Goal: Task Accomplishment & Management: Use online tool/utility

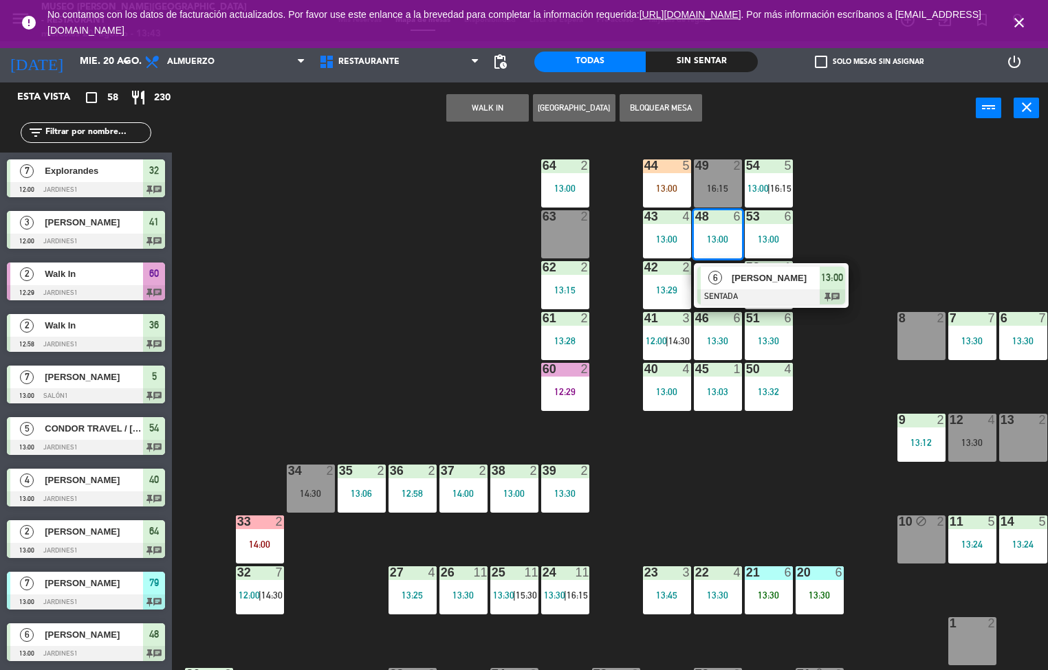
scroll to position [1, 0]
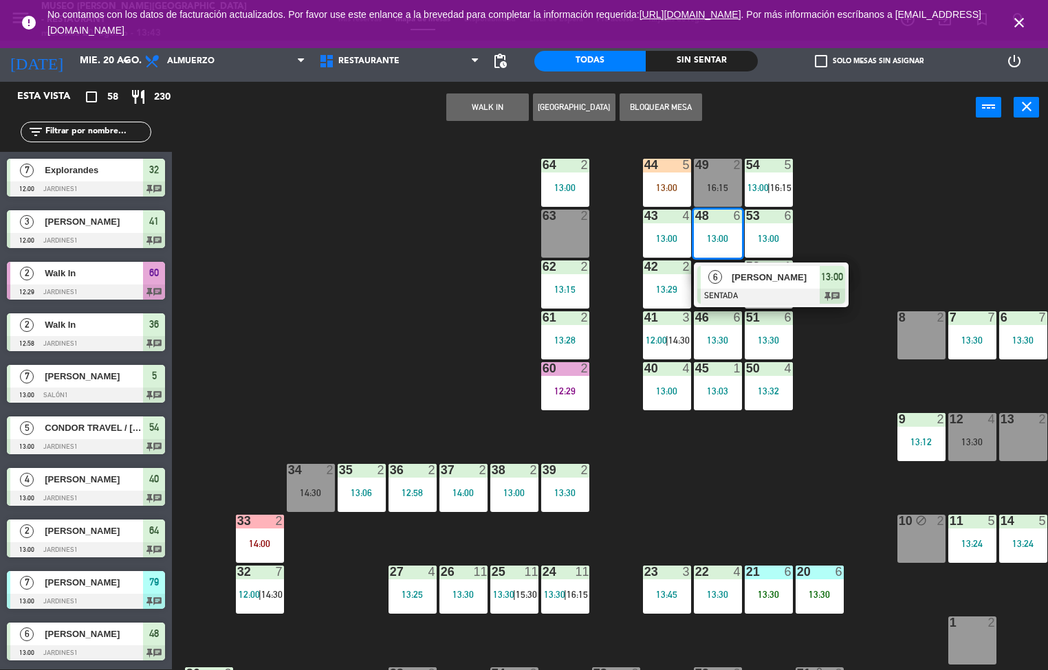
click at [824, 215] on div "44 5 13:00 49 2 16:15 54 5 13:00 | 16:15 64 2 13:00 48 6 13:00 6 [PERSON_NAME] …" at bounding box center [615, 402] width 866 height 536
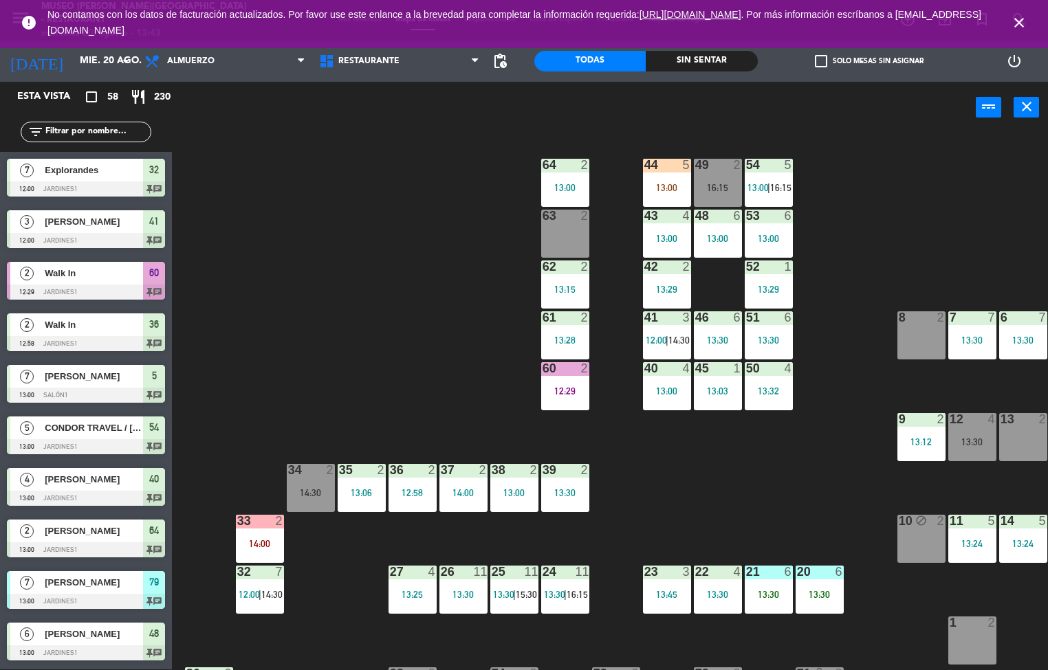
click at [769, 186] on span "|" at bounding box center [768, 187] width 3 height 11
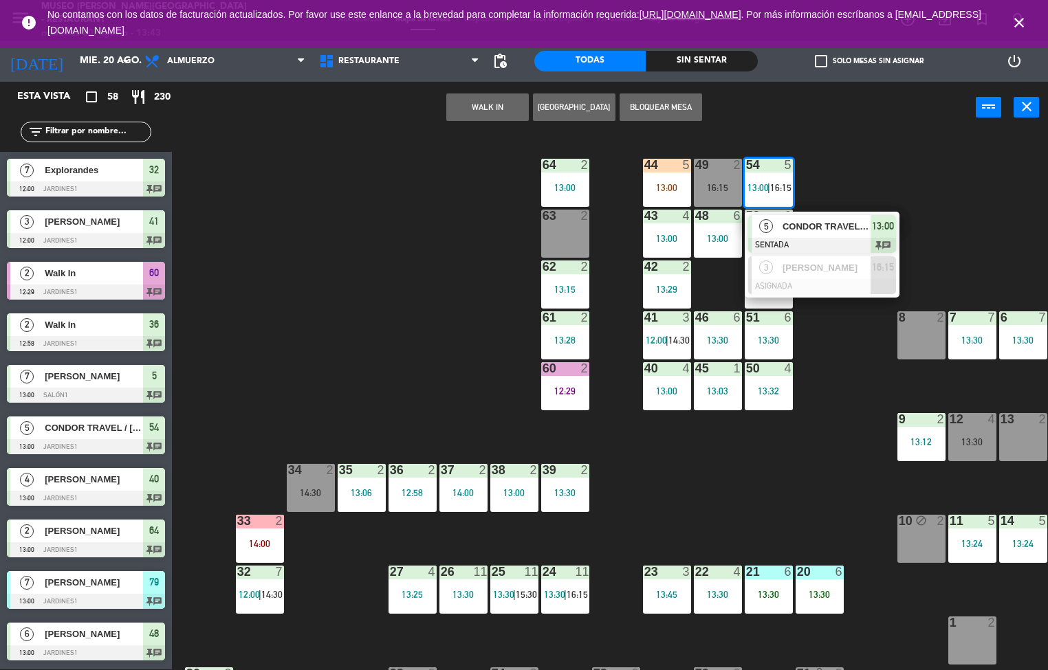
click at [823, 230] on span "CONDOR TRAVEL / [PERSON_NAME] x 4" at bounding box center [826, 226] width 88 height 14
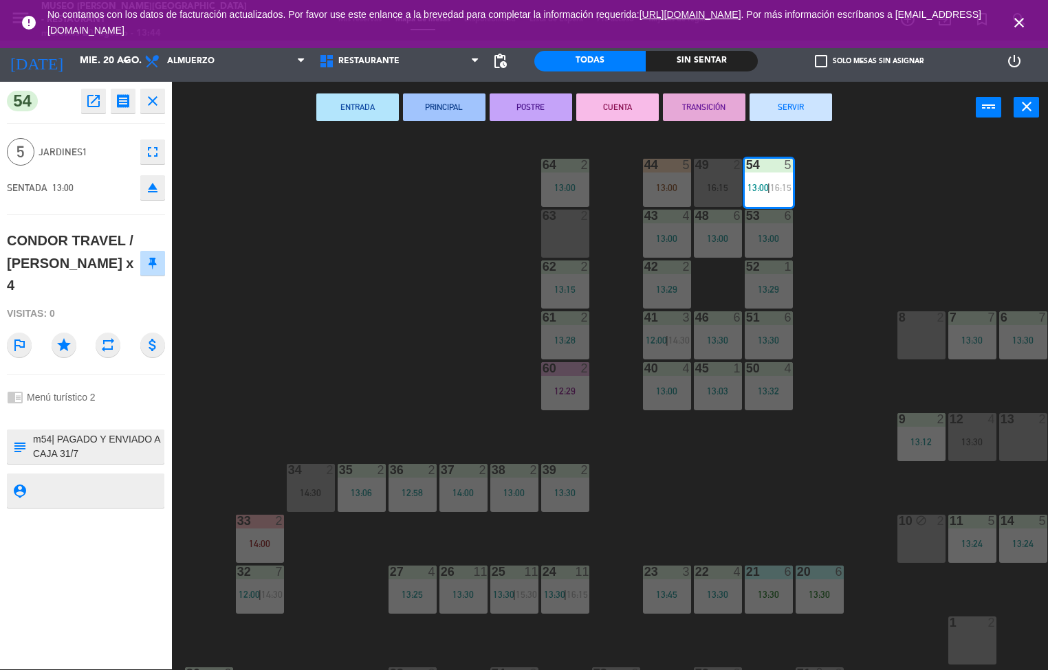
click at [124, 100] on icon "receipt" at bounding box center [123, 101] width 17 height 17
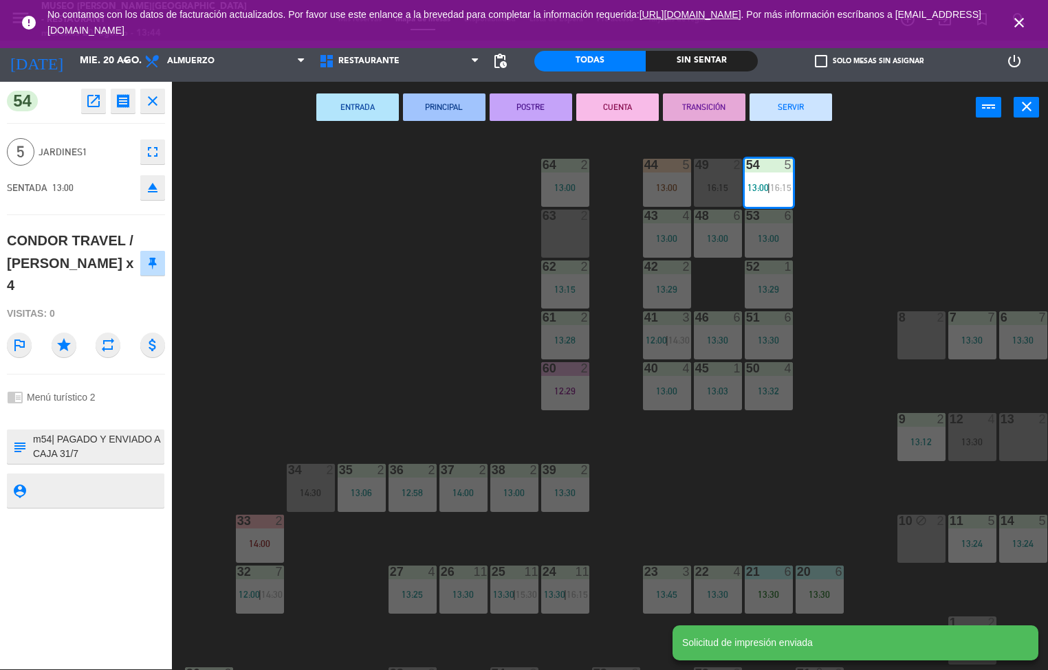
click at [155, 105] on icon "close" at bounding box center [152, 101] width 17 height 17
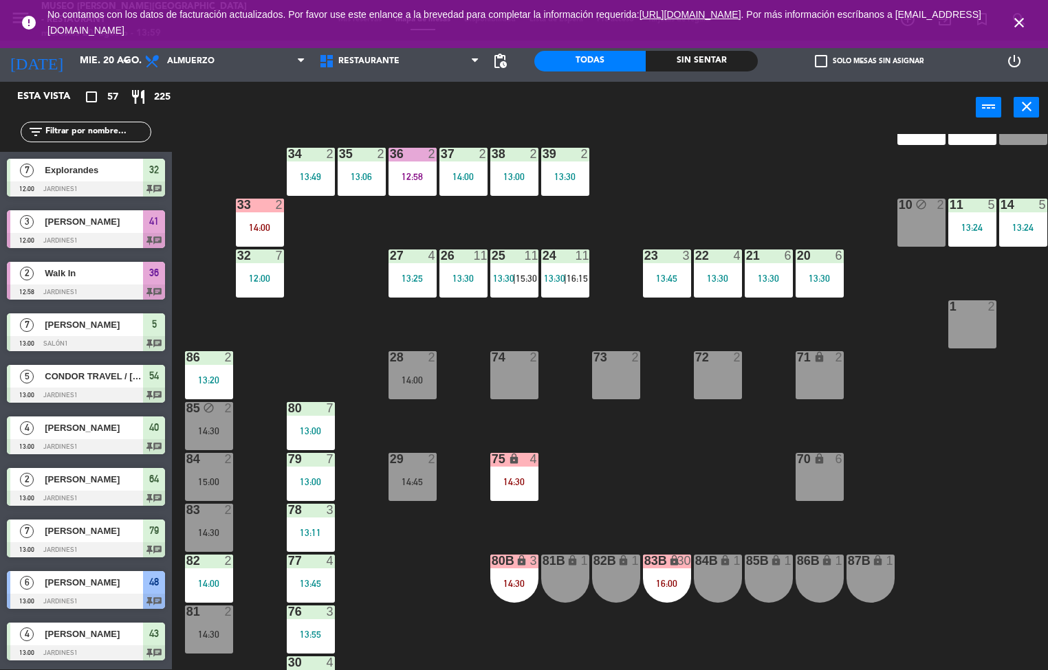
scroll to position [318, 0]
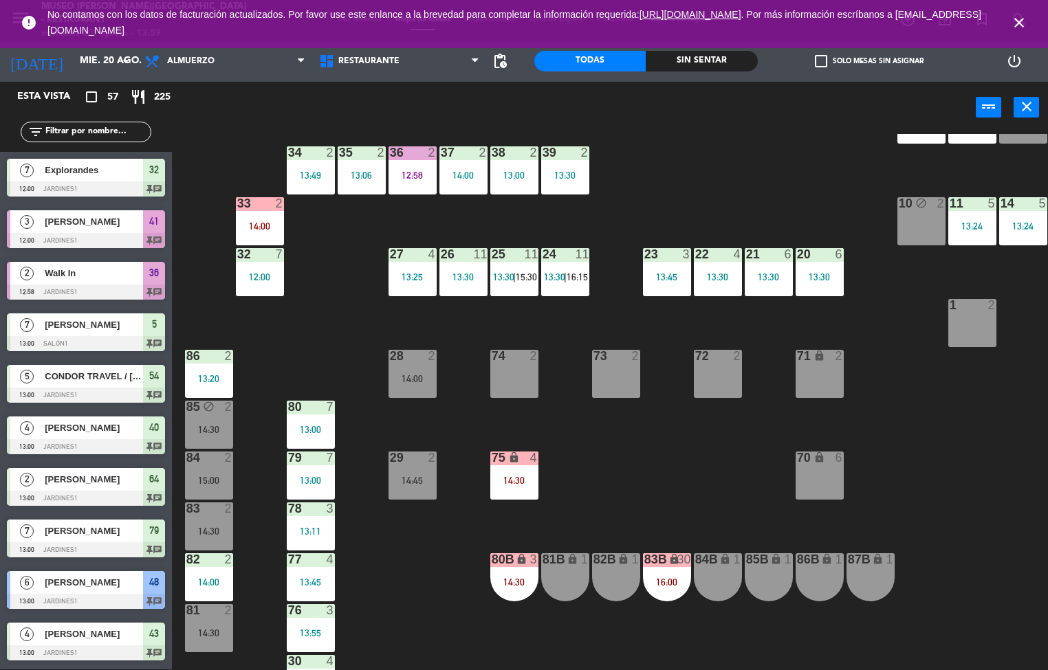
click at [677, 458] on div "44 5 13:00 49 2 16:15 54 5 13:00 64 2 13:00 48 6 13:00 53 6 13:00 63 2 14:00 43…" at bounding box center [615, 402] width 866 height 536
click at [391, 254] on div "27" at bounding box center [390, 254] width 1 height 12
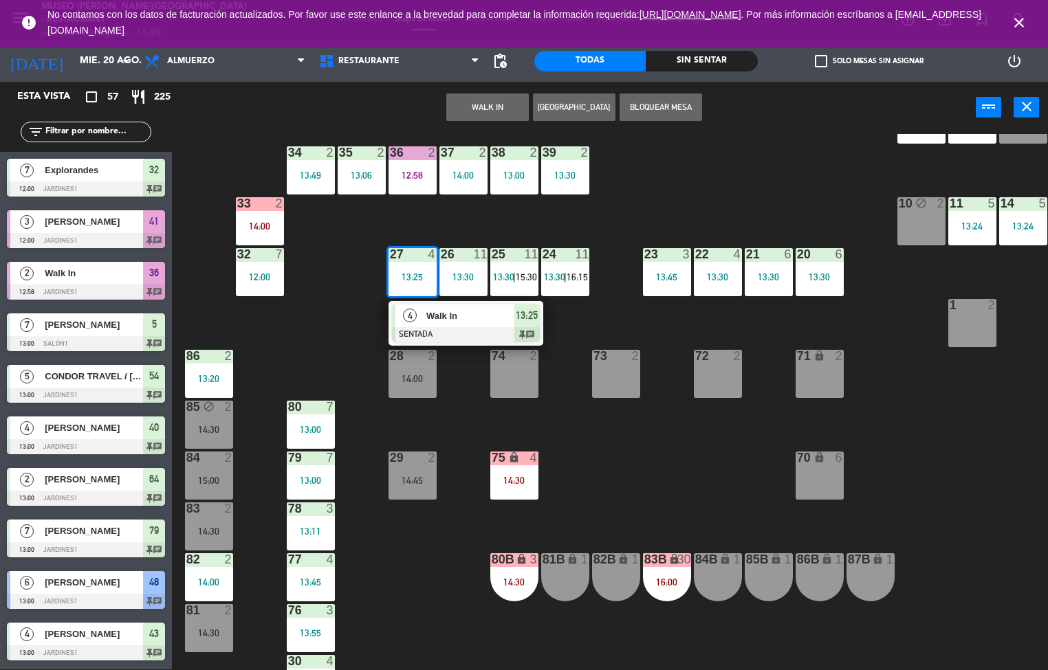
click at [452, 311] on span "Walk In" at bounding box center [470, 316] width 88 height 14
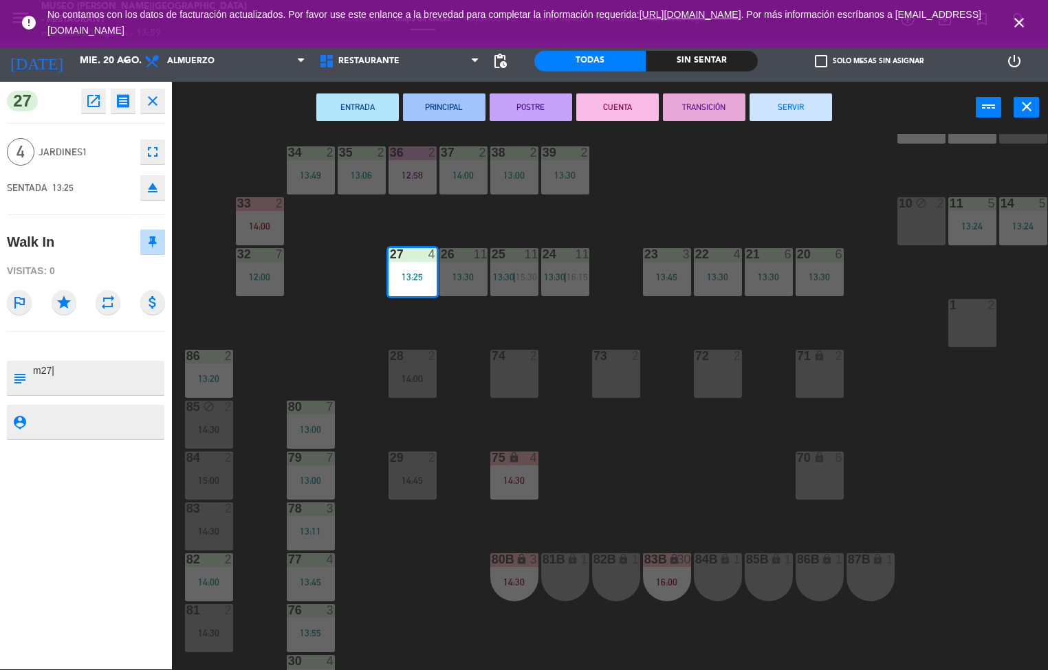
click at [712, 99] on button "TRANSICIÓN" at bounding box center [704, 108] width 83 height 28
click at [743, 184] on div "44 5 13:00 49 2 16:15 54 5 13:00 64 2 13:00 48 6 13:00 53 6 13:00 63 2 14:00 43…" at bounding box center [615, 402] width 866 height 536
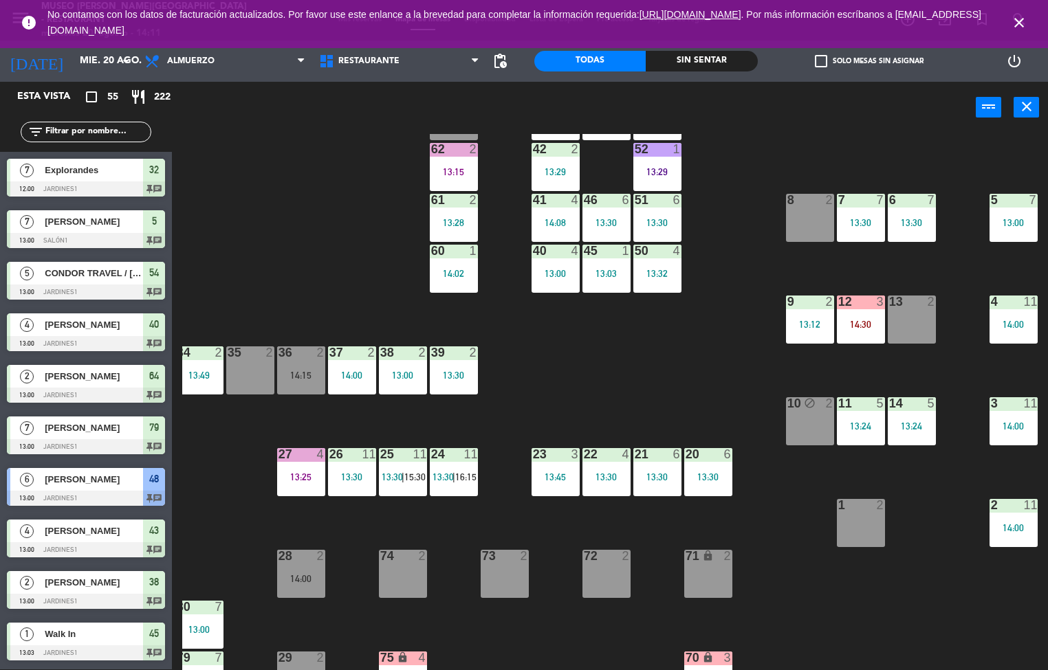
scroll to position [0, 111]
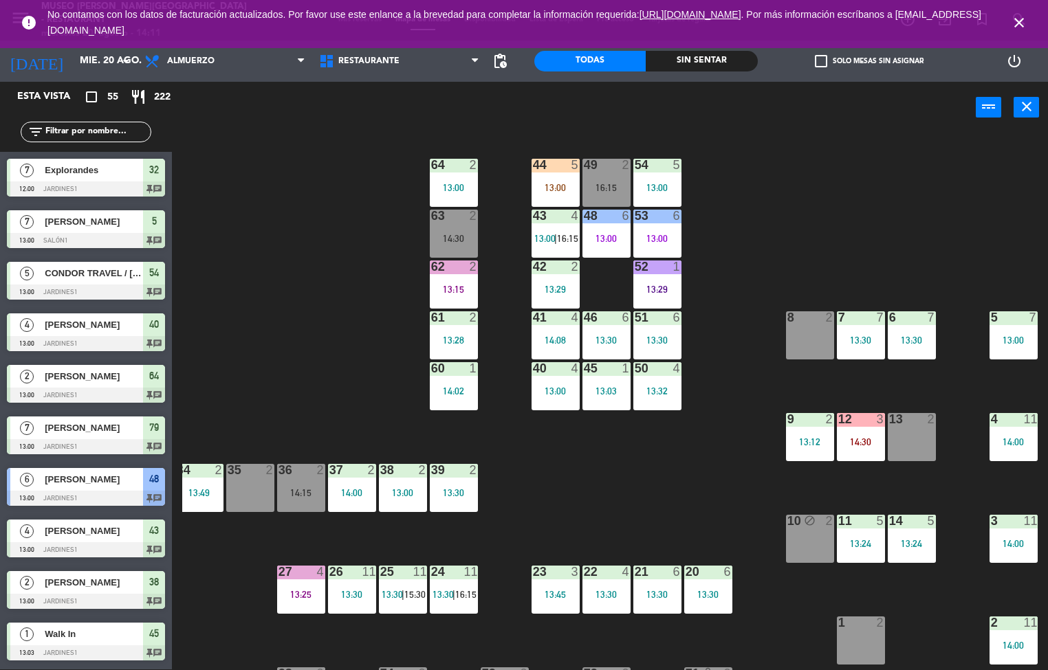
click at [539, 180] on div "44 5 13:00" at bounding box center [555, 183] width 48 height 48
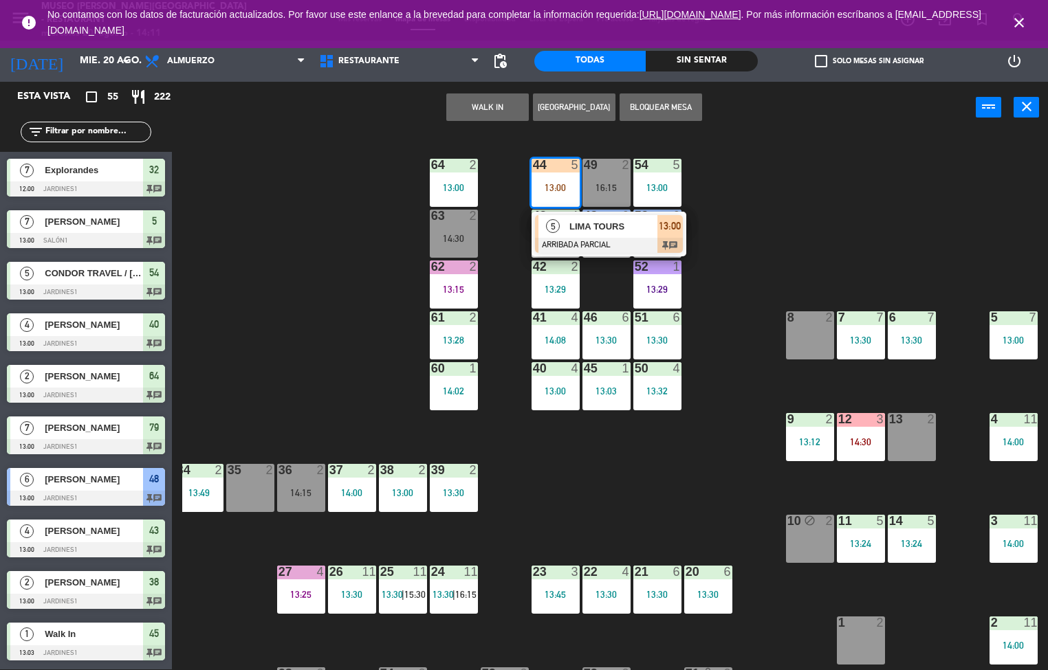
click at [628, 221] on span "LIMA TOURS" at bounding box center [613, 226] width 88 height 14
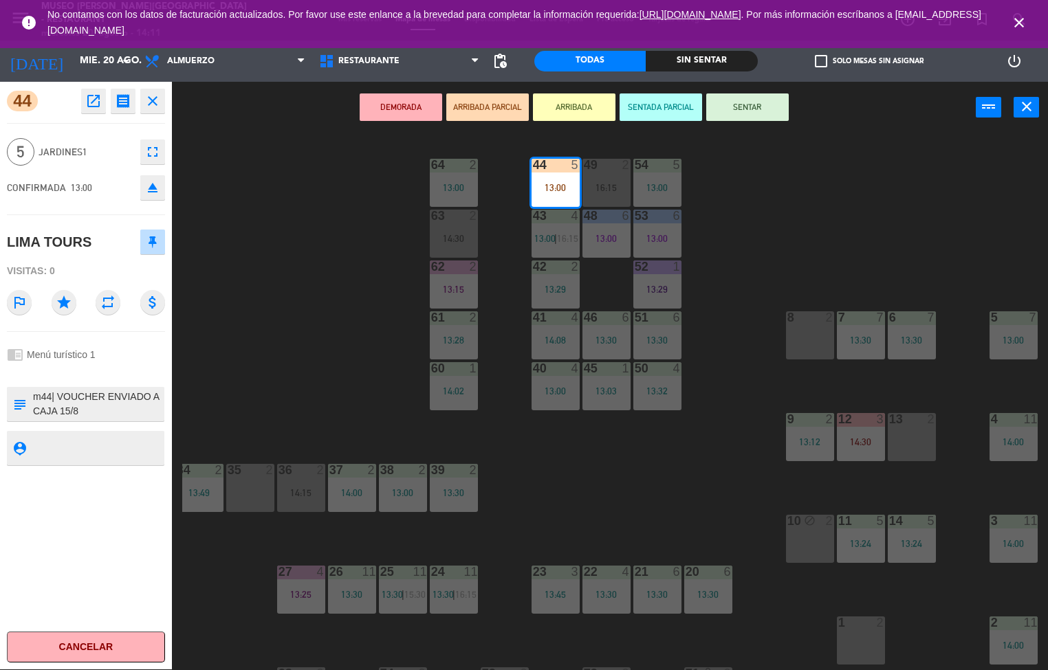
click at [89, 95] on icon "open_in_new" at bounding box center [93, 101] width 17 height 17
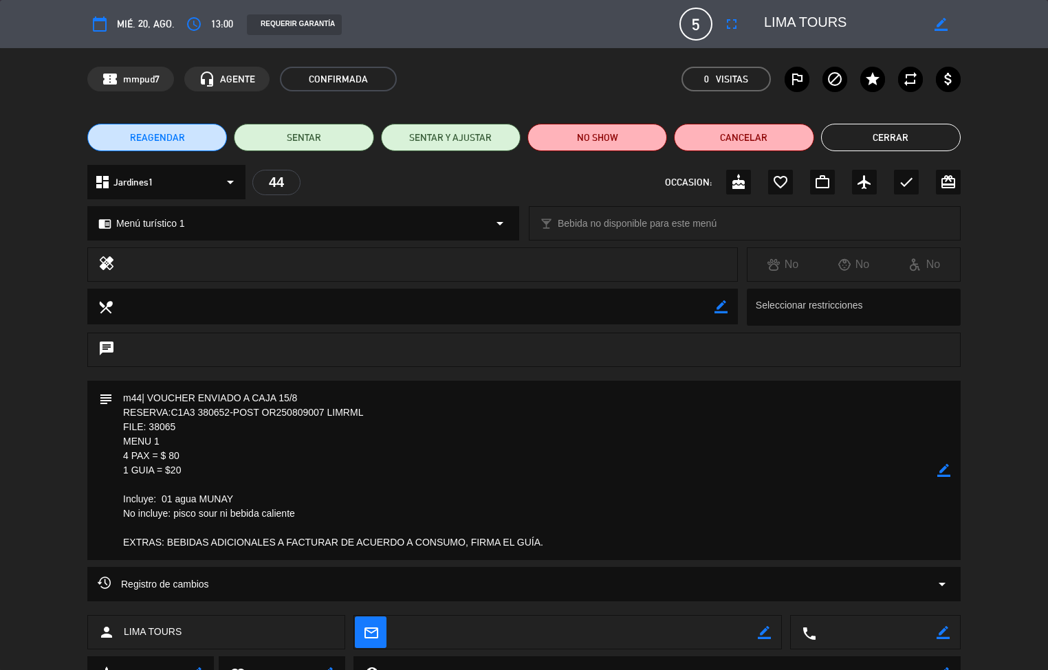
click at [898, 136] on button "Cerrar" at bounding box center [891, 138] width 140 height 28
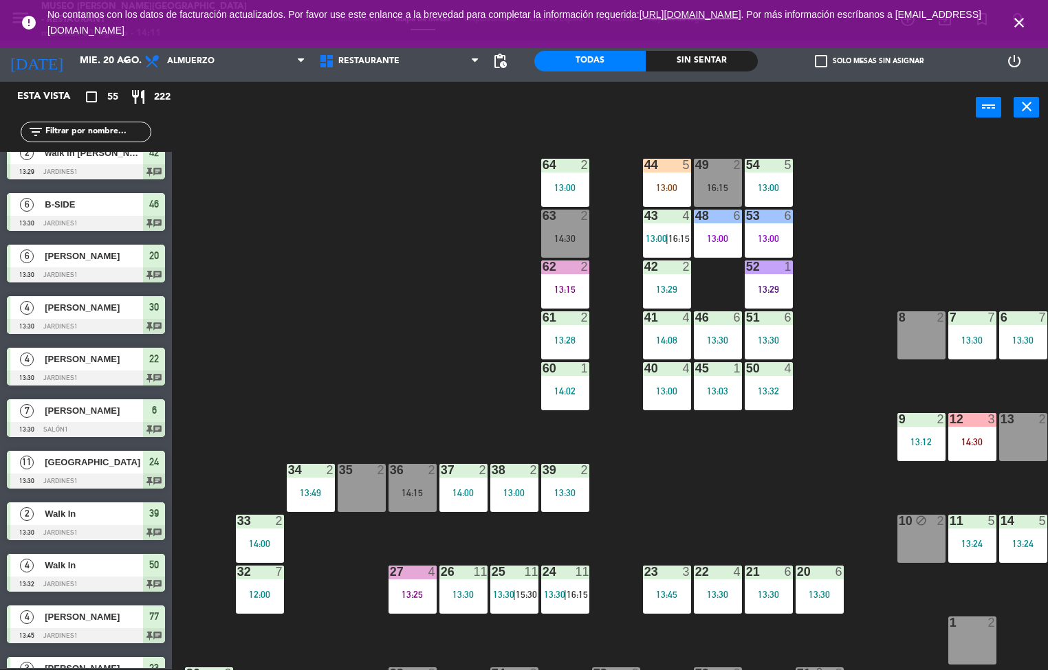
scroll to position [199, 0]
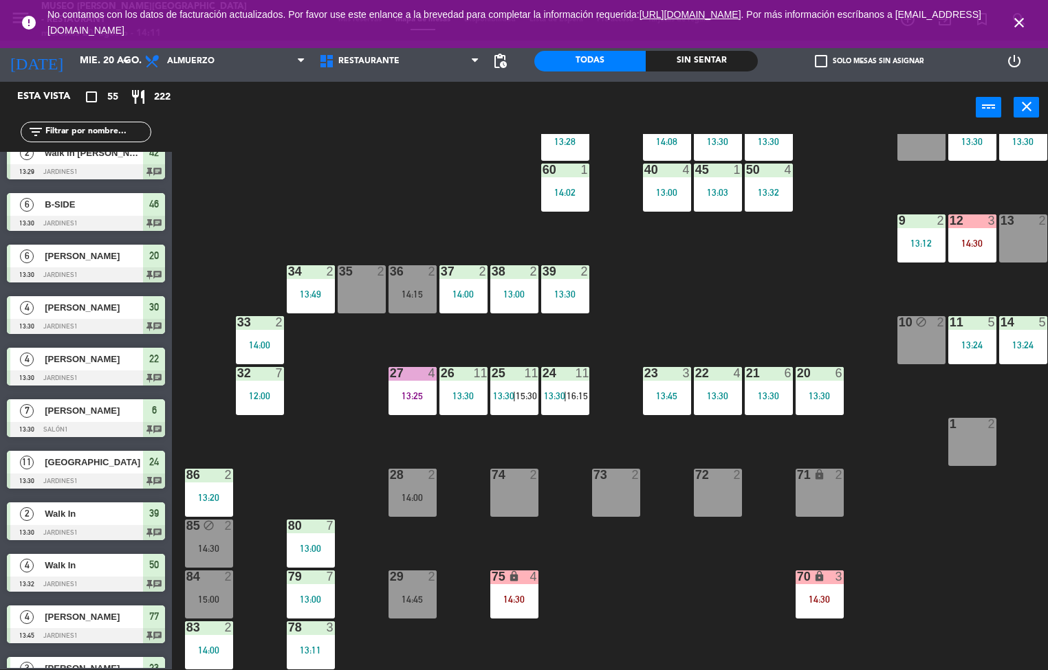
click at [259, 349] on div "14:00" at bounding box center [260, 345] width 48 height 10
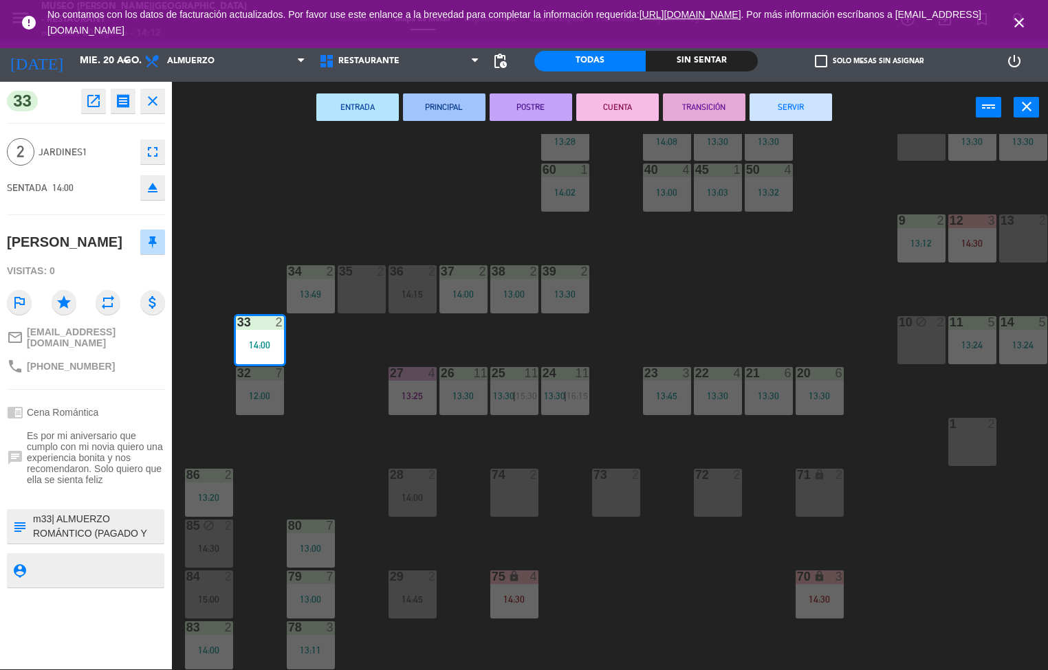
click at [741, 289] on div "44 5 13:00 49 2 16:15 54 5 13:00 64 2 13:00 48 6 13:00 53 6 13:00 63 2 14:30 43…" at bounding box center [615, 402] width 866 height 536
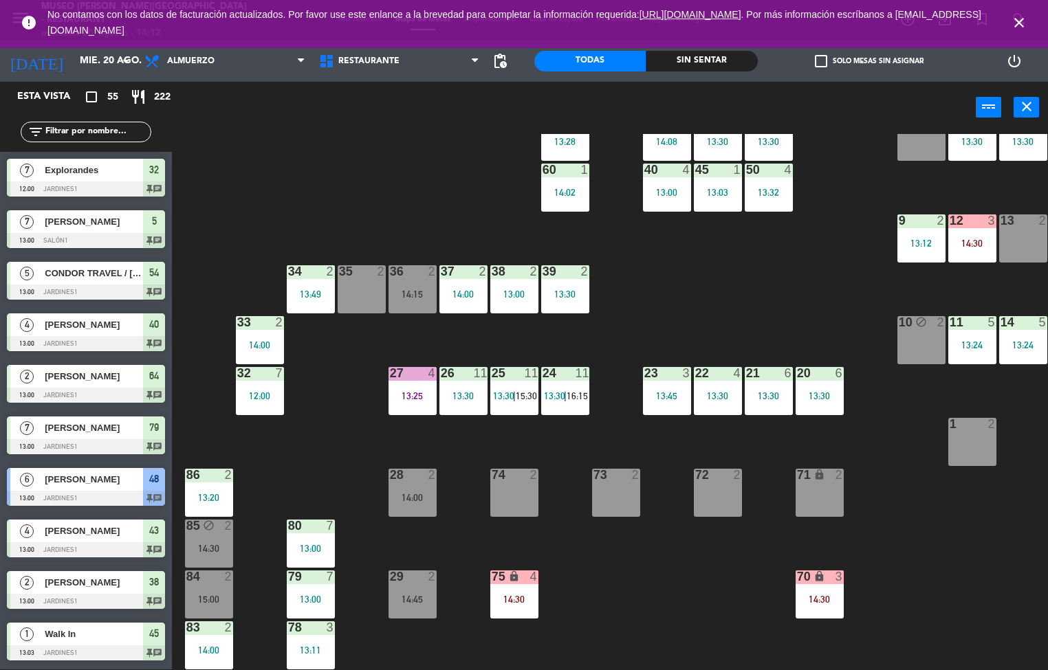
scroll to position [0, 0]
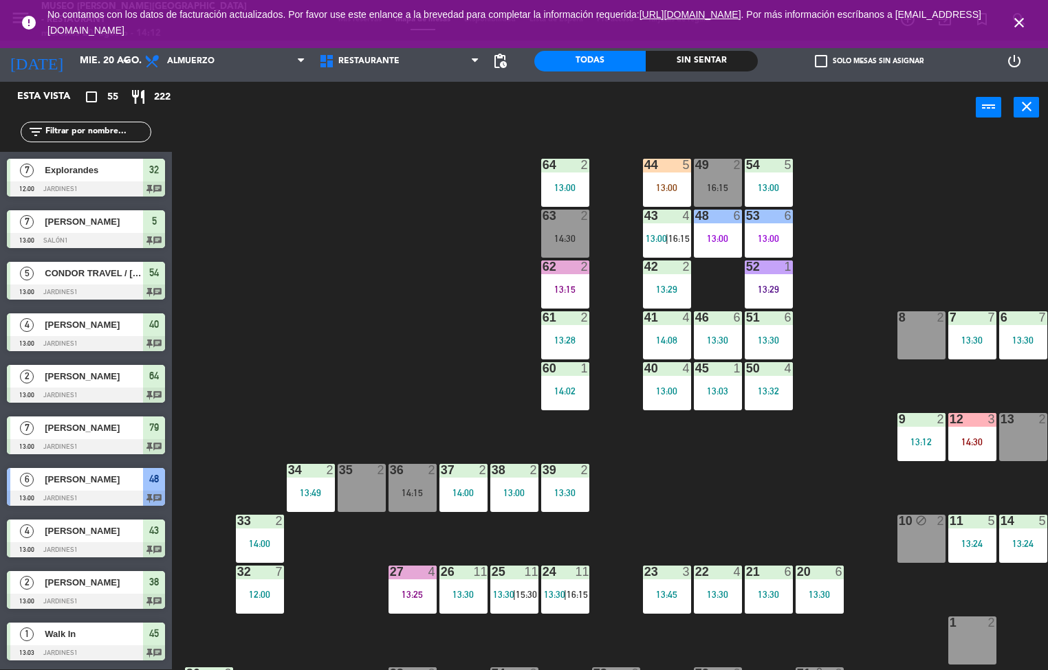
click at [674, 188] on div "13:00" at bounding box center [667, 188] width 48 height 10
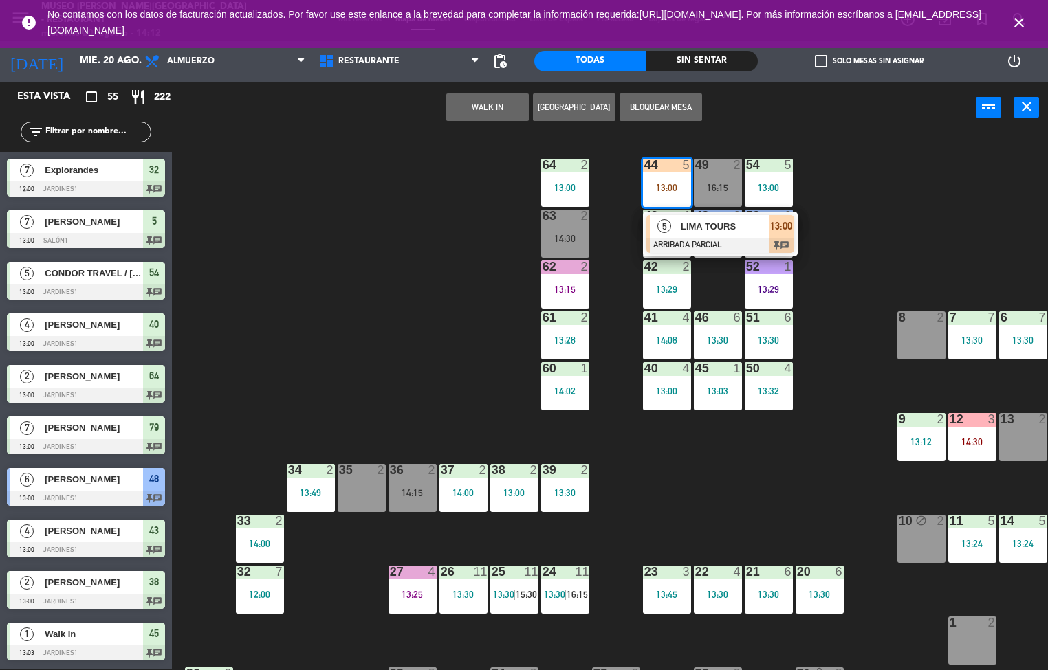
click at [753, 215] on div "LIMA TOURS" at bounding box center [723, 226] width 89 height 23
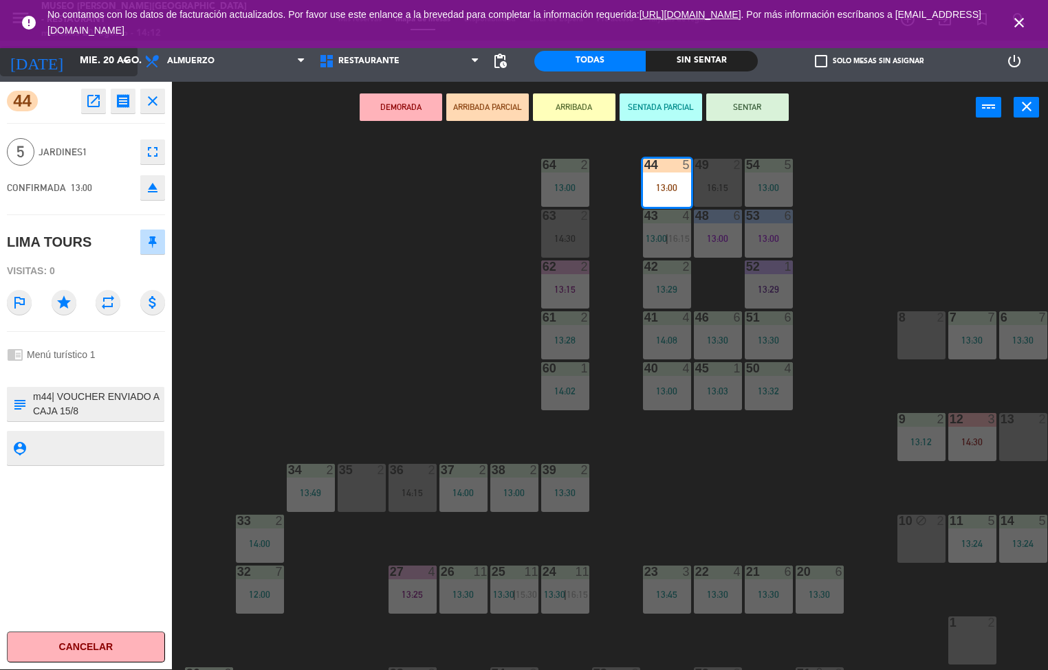
click at [98, 69] on input "mié. 20 ago." at bounding box center [138, 61] width 131 height 25
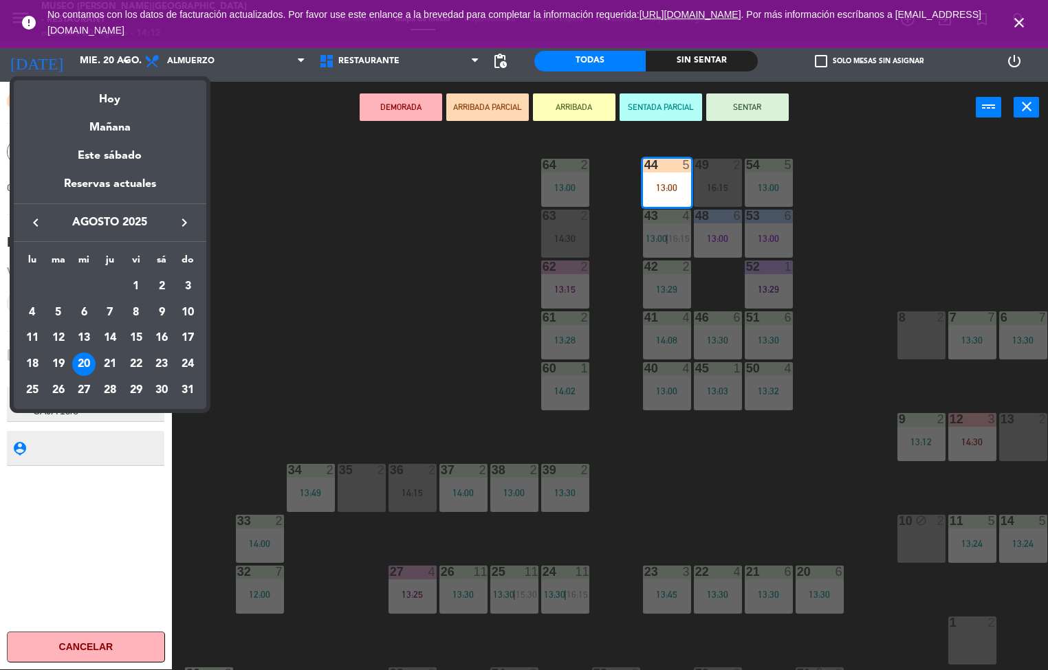
click at [307, 272] on div at bounding box center [524, 335] width 1048 height 670
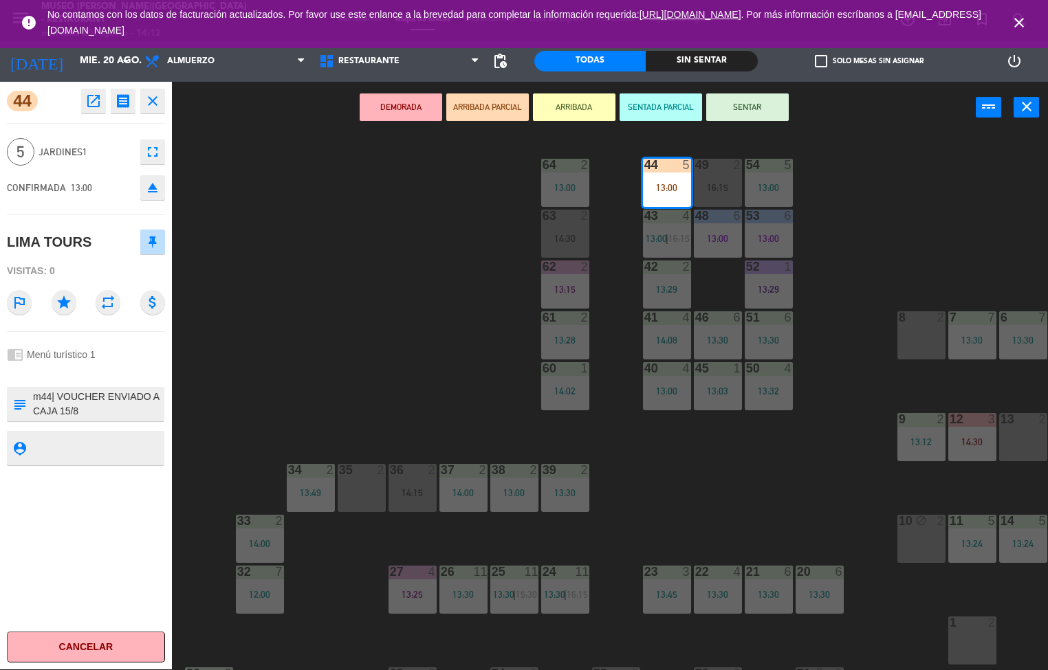
click at [87, 98] on icon "open_in_new" at bounding box center [93, 101] width 17 height 17
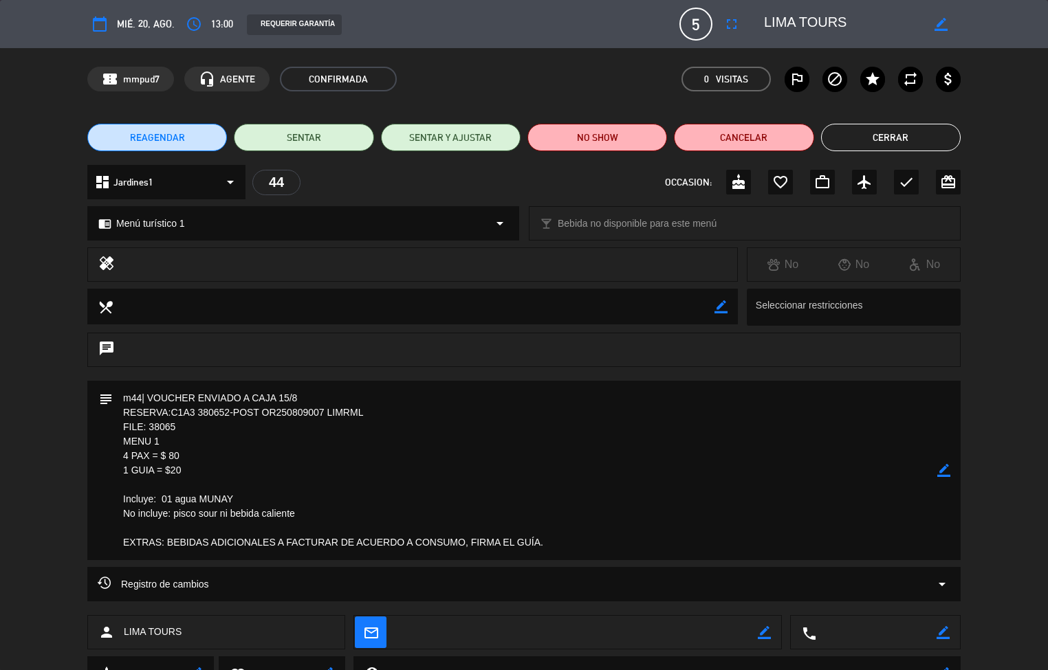
click at [895, 128] on button "Cerrar" at bounding box center [891, 138] width 140 height 28
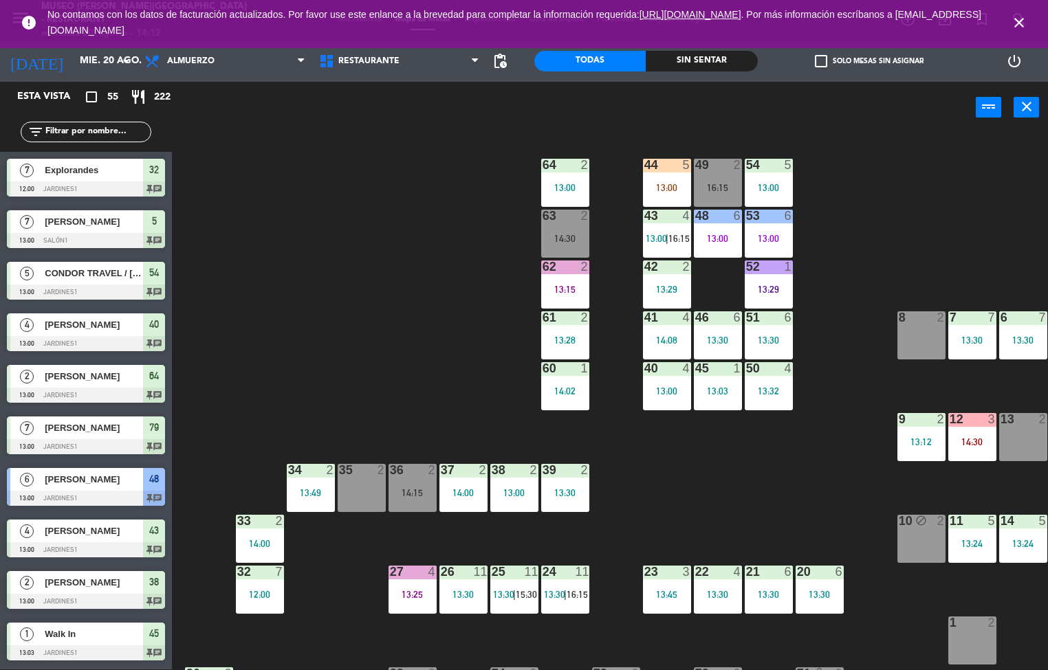
scroll to position [945, 0]
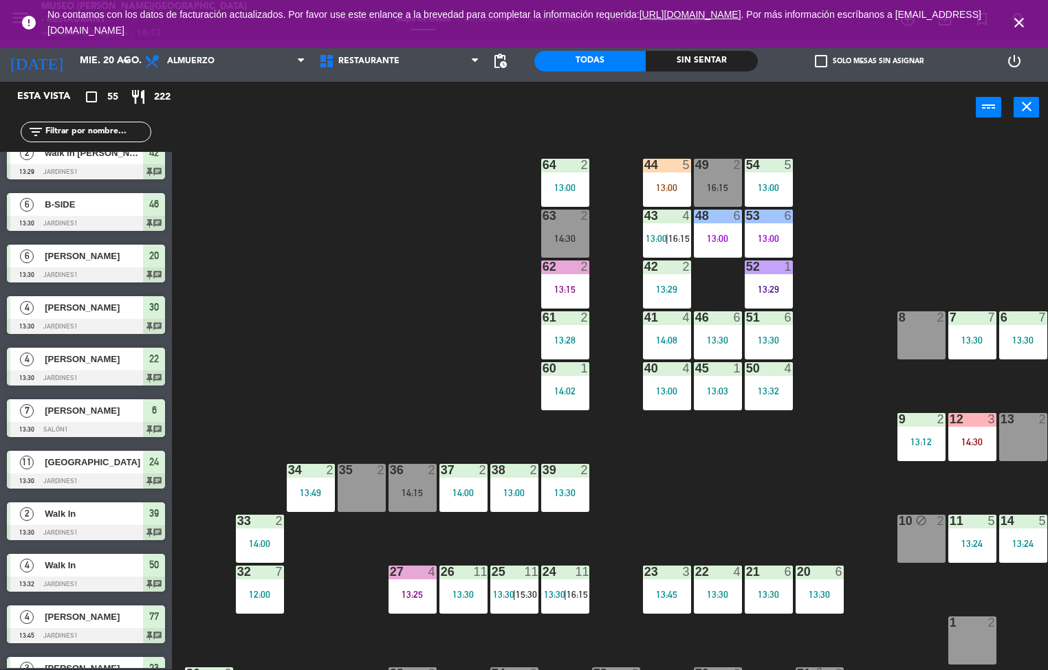
click at [931, 197] on div "44 5 13:00 49 2 16:15 54 5 13:00 64 2 13:00 48 6 13:00 53 6 13:00 63 2 14:30 43…" at bounding box center [615, 402] width 866 height 536
click at [787, 266] on div "1" at bounding box center [788, 267] width 8 height 12
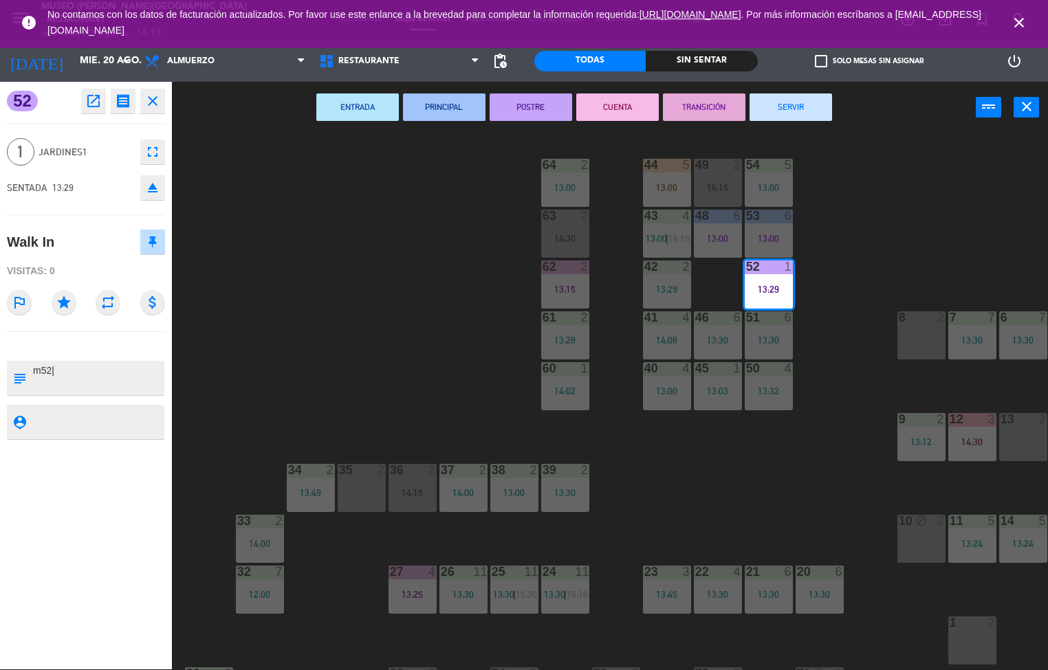
click at [718, 103] on button "TRANSICIÓN" at bounding box center [704, 108] width 83 height 28
click at [289, 308] on div "44 5 13:00 49 2 16:15 54 5 13:00 64 2 13:00 48 6 13:00 53 6 13:00 63 2 14:30 43…" at bounding box center [615, 402] width 866 height 536
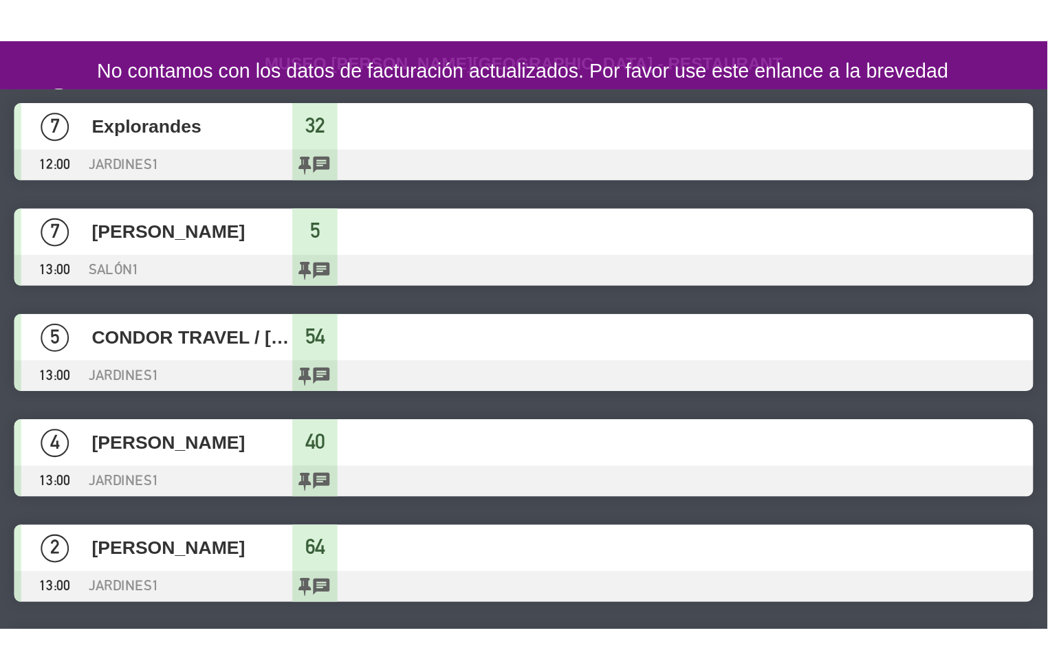
scroll to position [0, 0]
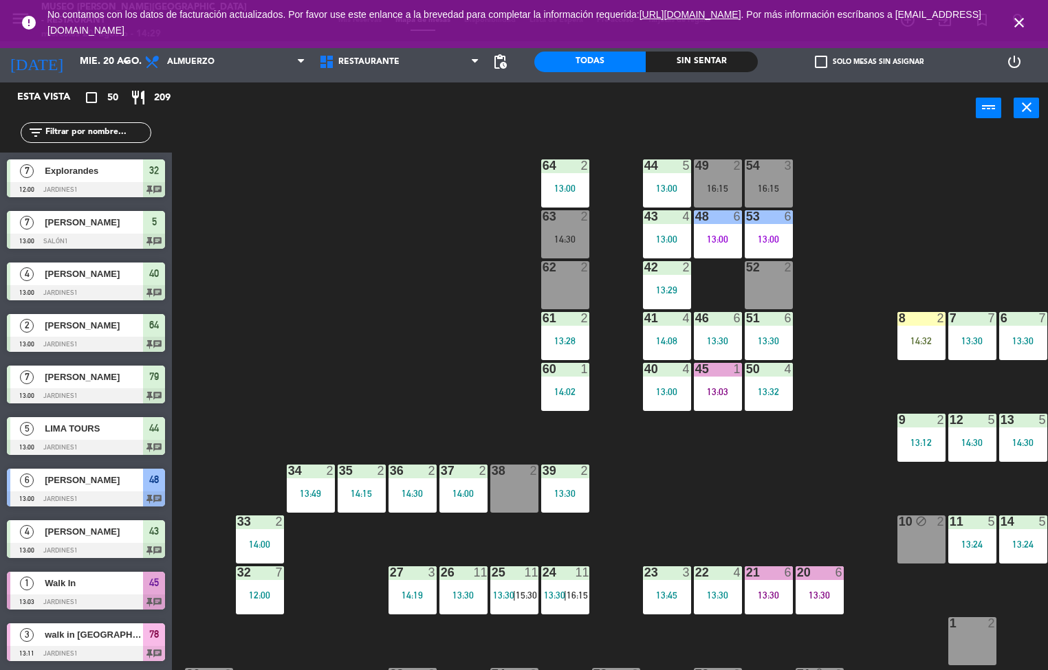
click at [448, 292] on div "44 5 13:00 49 2 16:15 54 3 16:15 64 2 13:00 48 6 13:00 53 6 13:00 63 2 14:30 43…" at bounding box center [615, 403] width 866 height 536
click at [665, 166] on div at bounding box center [666, 166] width 23 height 12
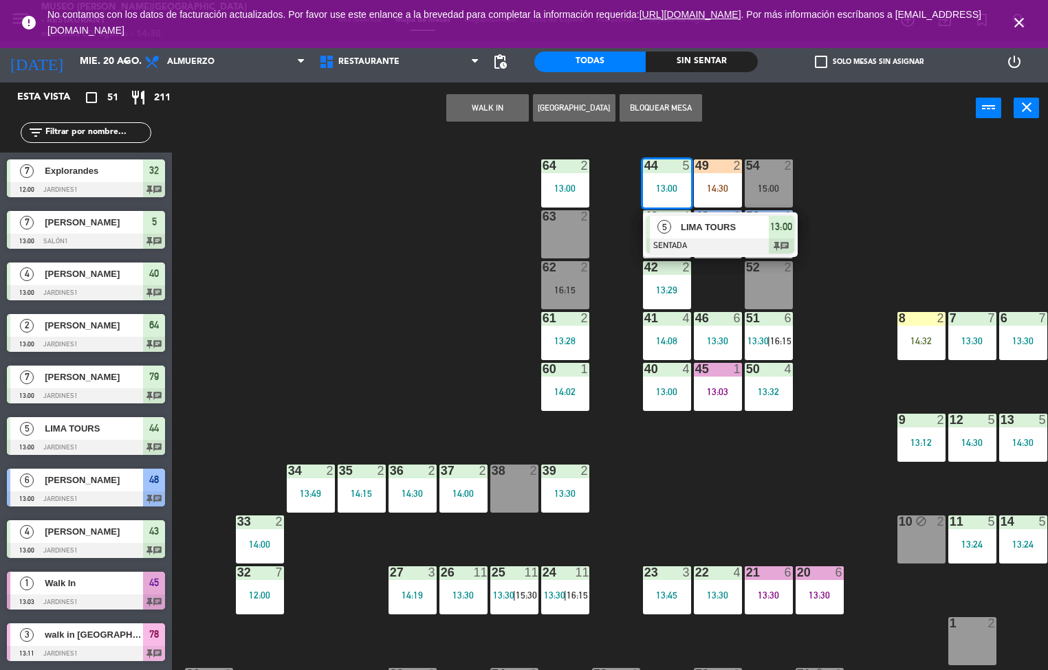
click at [470, 351] on div "44 5 13:00 5 LIMA TOURS SENTADA 13:00 chat 49 2 14:30 54 2 15:00 64 2 13:00 48 …" at bounding box center [615, 403] width 866 height 536
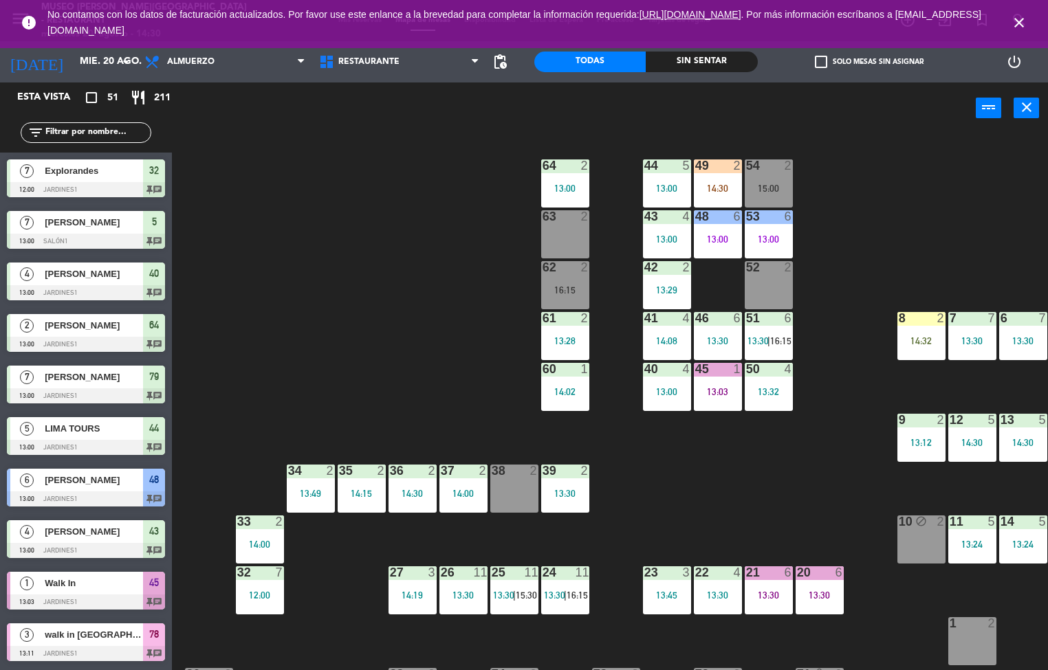
click at [776, 229] on div "53 6 13:00" at bounding box center [769, 234] width 48 height 48
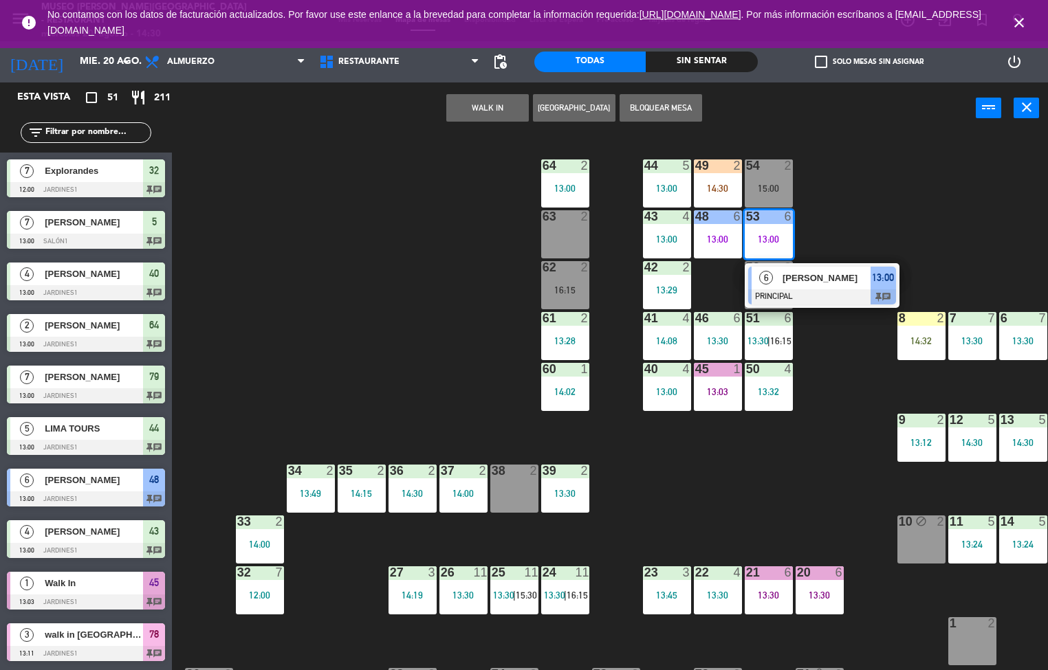
click at [809, 289] on div at bounding box center [822, 296] width 148 height 15
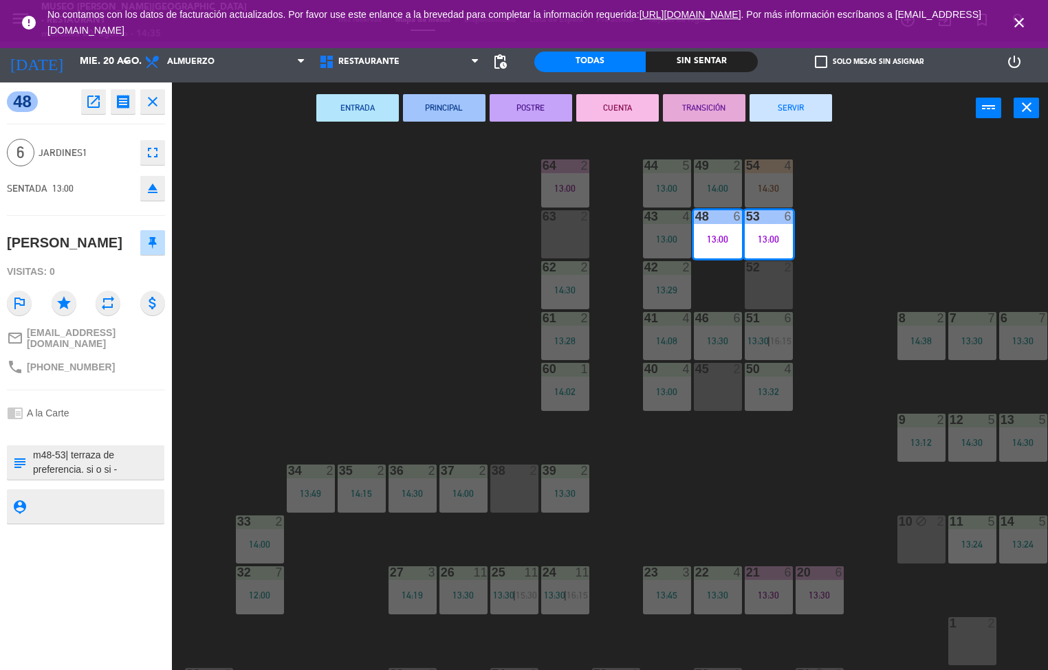
click at [402, 366] on div "44 5 13:00 49 2 14:00 54 4 14:30 64 2 13:00 48 6 13:00 53 6 13:00 63 2 43 4 13:…" at bounding box center [615, 403] width 866 height 536
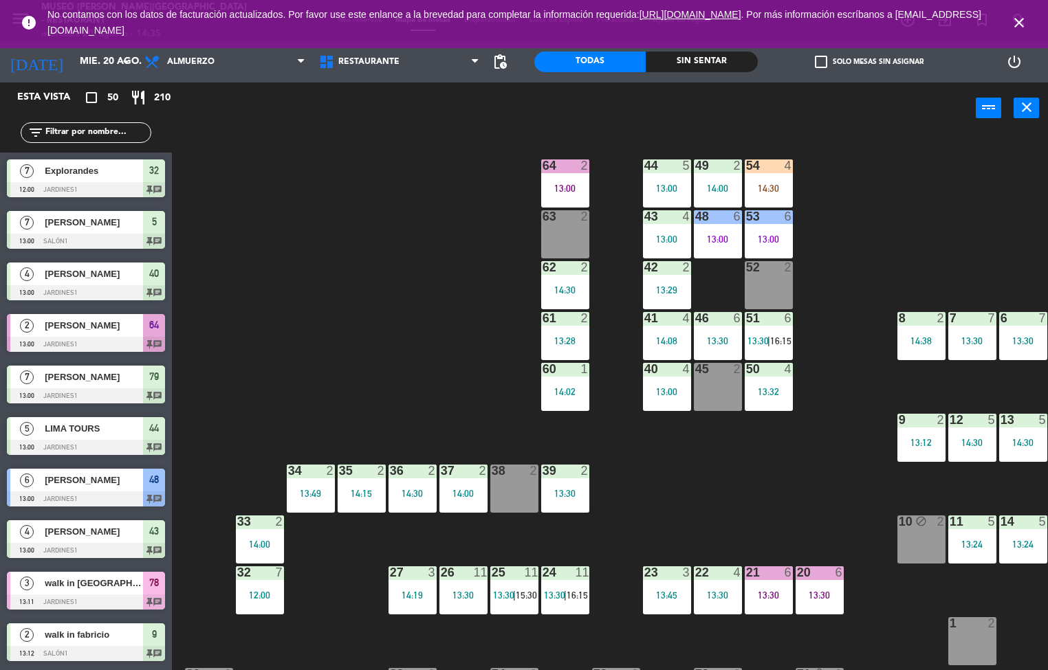
click at [662, 481] on div "44 5 13:00 49 2 14:00 54 4 14:30 64 2 13:00 48 6 13:00 53 6 13:00 63 2 43 4 13:…" at bounding box center [615, 403] width 866 height 536
click at [417, 390] on div "44 5 13:00 49 2 14:00 54 5 64 2 13:00 48 6 13:00 53 6 13:00 63 2 43 4 13:00 62 …" at bounding box center [615, 403] width 866 height 536
click at [432, 330] on div "44 5 13:00 49 2 14:00 54 5 64 2 13:00 48 6 13:00 53 6 13:00 63 2 43 4 13:00 62 …" at bounding box center [615, 403] width 866 height 536
